Goal: Task Accomplishment & Management: Use online tool/utility

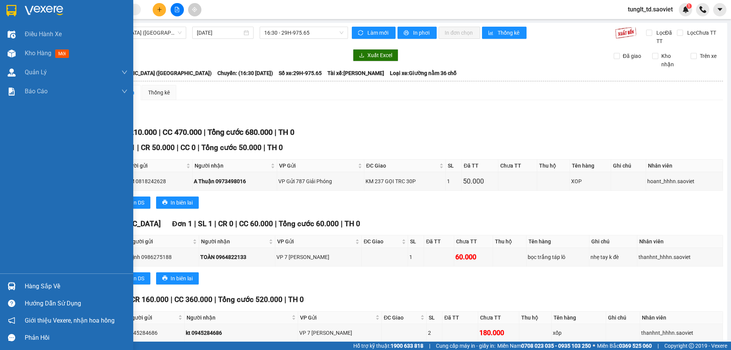
scroll to position [92, 0]
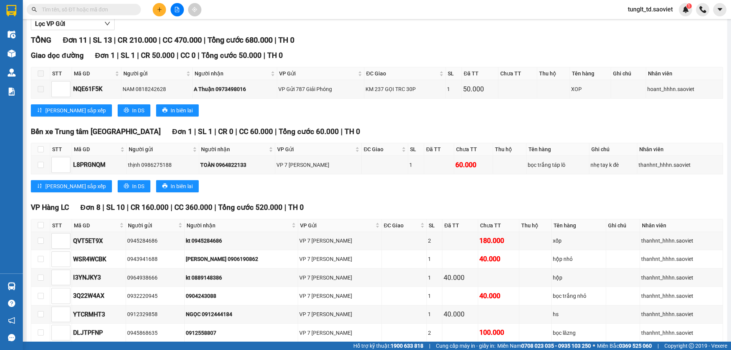
click at [84, 10] on input "text" at bounding box center [87, 9] width 90 height 8
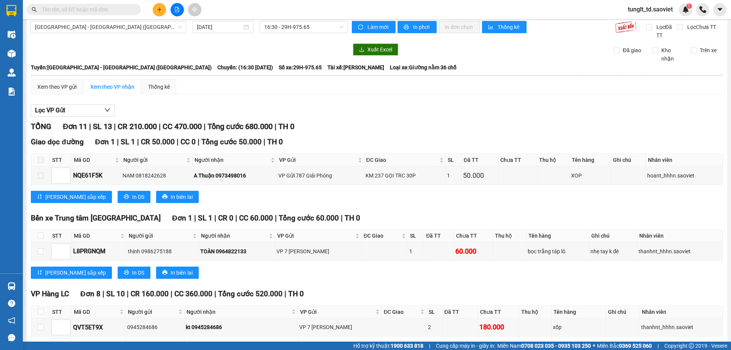
scroll to position [0, 0]
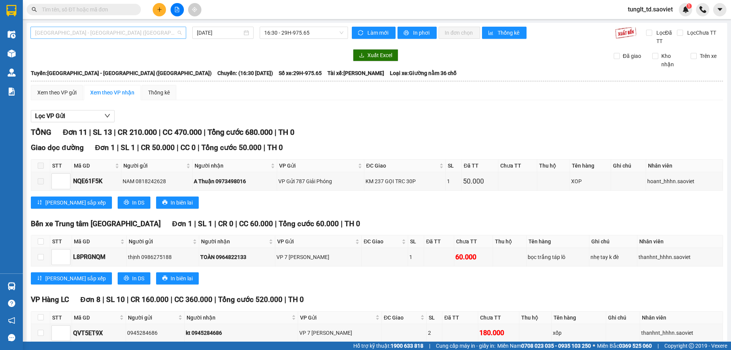
click at [86, 33] on span "[GEOGRAPHIC_DATA] - [GEOGRAPHIC_DATA] ([GEOGRAPHIC_DATA])" at bounding box center [108, 32] width 146 height 11
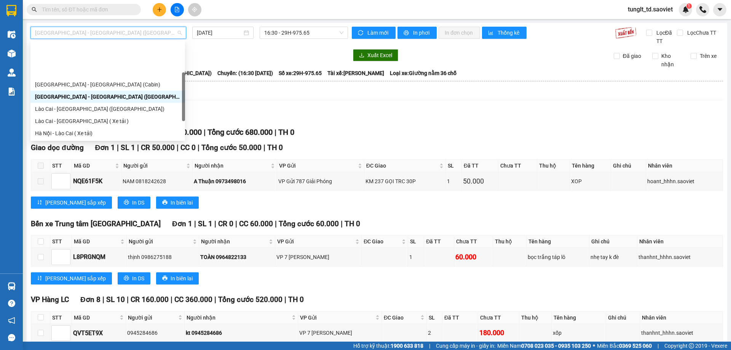
click at [71, 153] on div "Sapa - [GEOGRAPHIC_DATA] (Cabin)" at bounding box center [107, 157] width 145 height 8
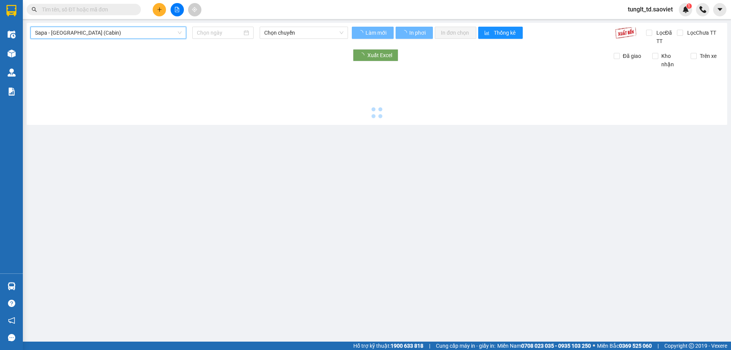
type input "[DATE]"
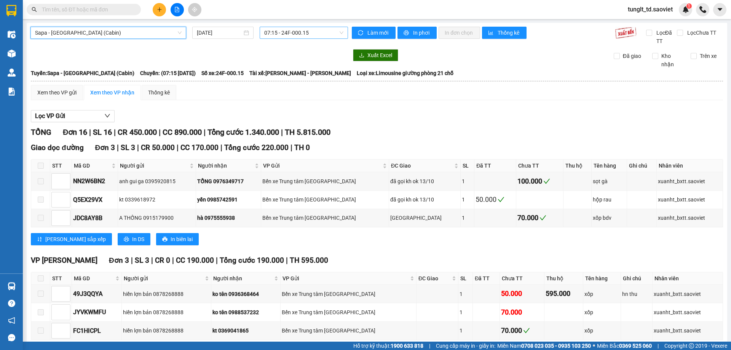
click at [310, 34] on span "07:15 - 24F-000.15" at bounding box center [303, 32] width 79 height 11
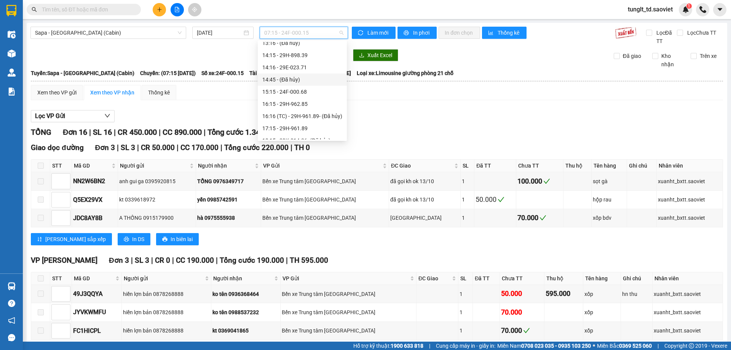
scroll to position [164, 0]
click at [312, 80] on div "15:15 - 24F-000.68" at bounding box center [302, 78] width 80 height 8
